Goal: Transaction & Acquisition: Purchase product/service

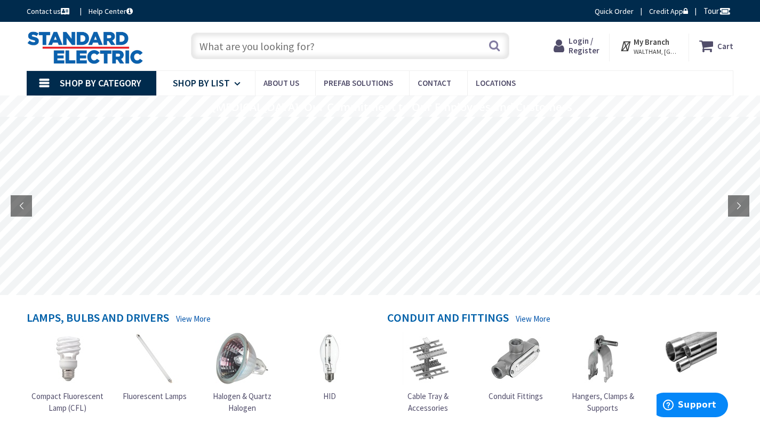
click at [222, 90] on link "Shop By List" at bounding box center [205, 83] width 99 height 25
click at [174, 53] on div "Toggle Nav" at bounding box center [98, 46] width 159 height 36
click at [251, 48] on input "text" at bounding box center [350, 46] width 318 height 27
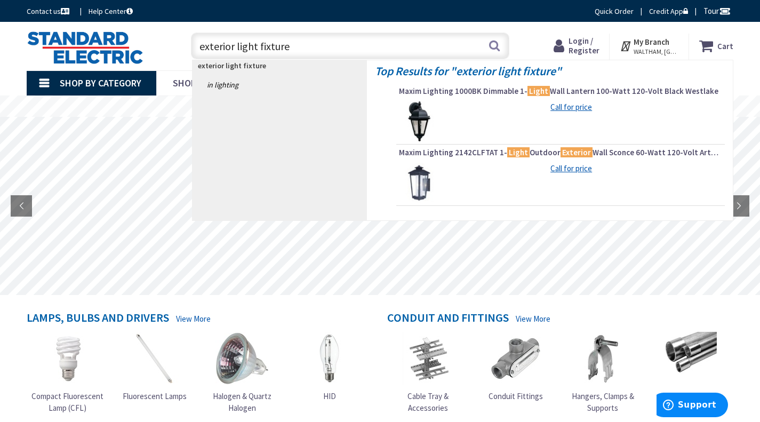
type input "exterior light fixtures"
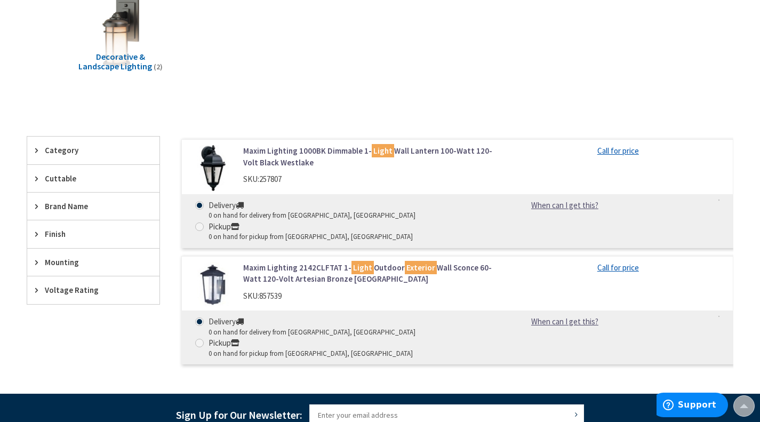
scroll to position [169, 0]
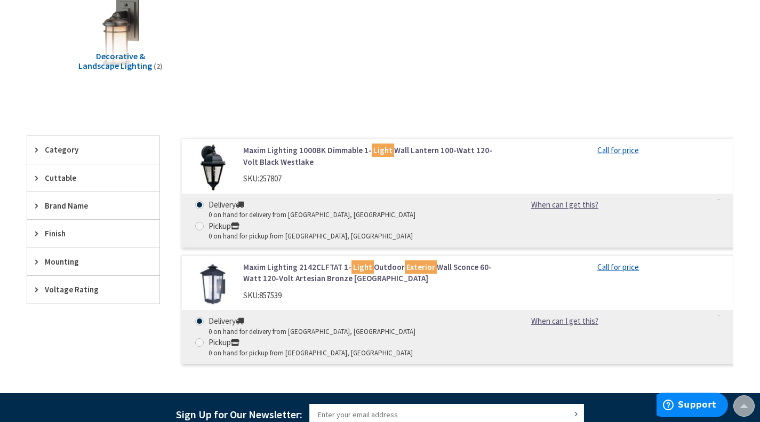
click at [60, 150] on span "Category" at bounding box center [88, 149] width 87 height 11
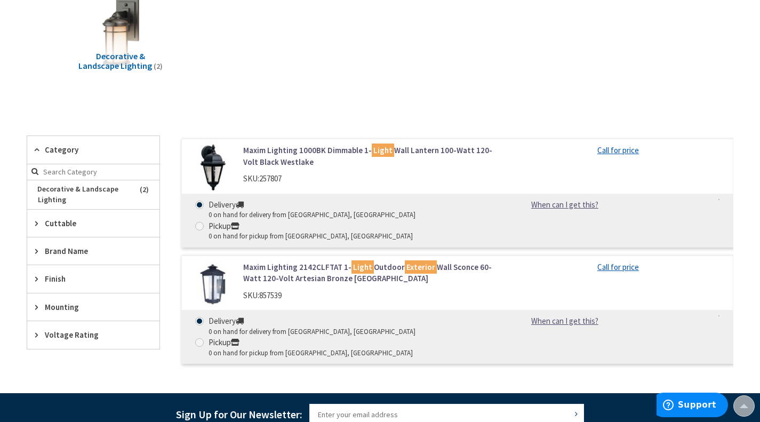
click at [64, 301] on span "Mounting" at bounding box center [88, 306] width 87 height 11
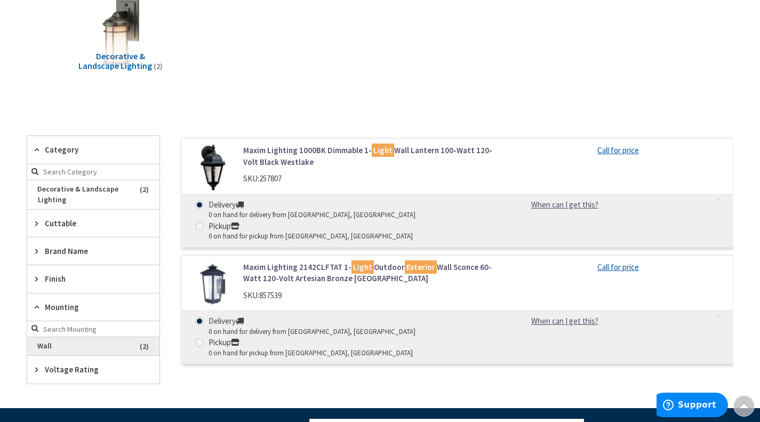
click at [70, 348] on span "Wall" at bounding box center [93, 346] width 132 height 18
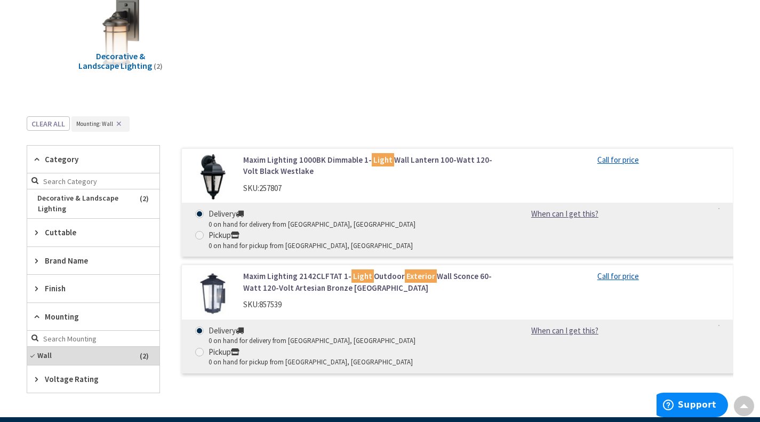
click at [379, 40] on div "Decorative & Landscape Lighting (2)" at bounding box center [379, 41] width 669 height 108
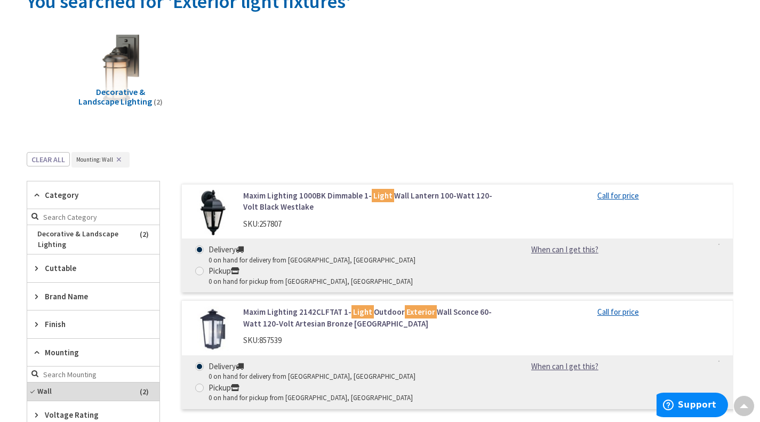
scroll to position [125, 0]
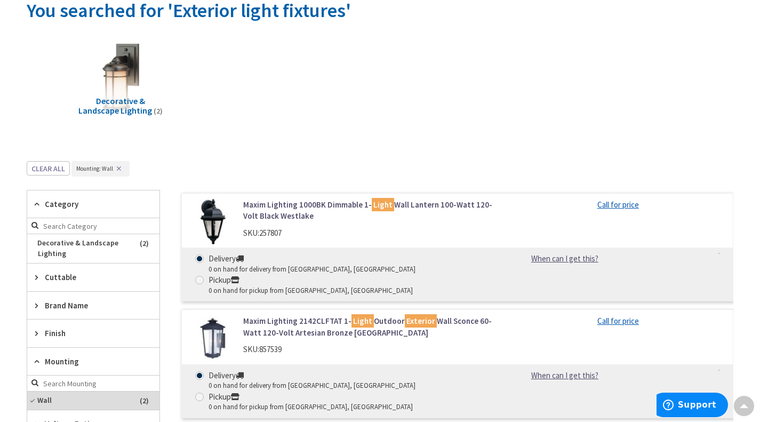
click at [226, 223] on img at bounding box center [212, 221] width 45 height 45
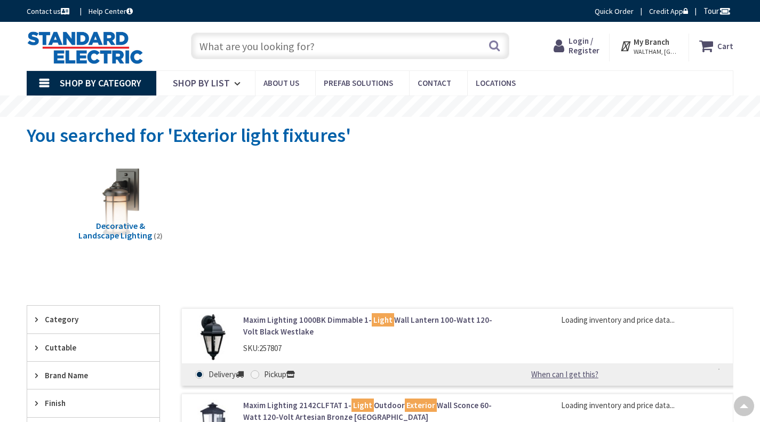
scroll to position [125, 0]
